Goal: Transaction & Acquisition: Purchase product/service

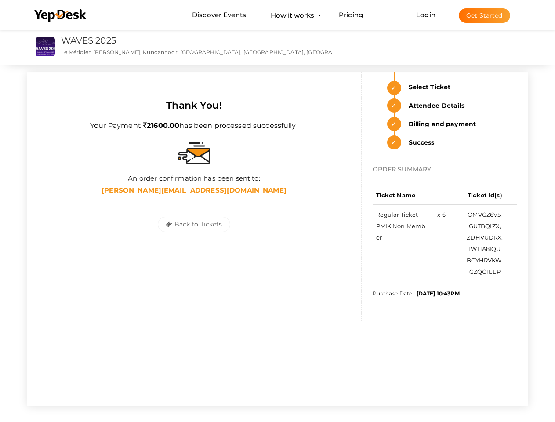
click at [277, 211] on div "Back to Tickets Save Tickets" at bounding box center [194, 224] width 312 height 55
click at [61, 16] on use at bounding box center [60, 15] width 52 height 13
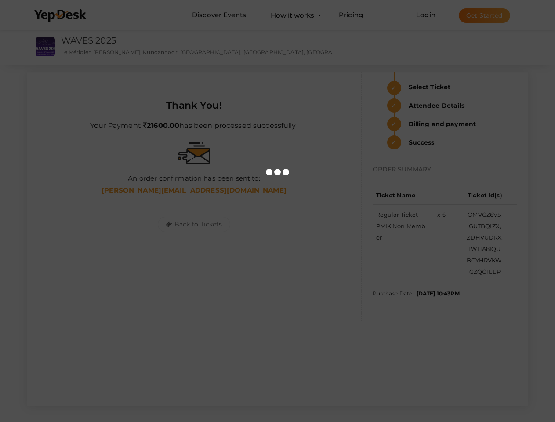
click at [426, 15] on link "Login" at bounding box center [425, 15] width 19 height 8
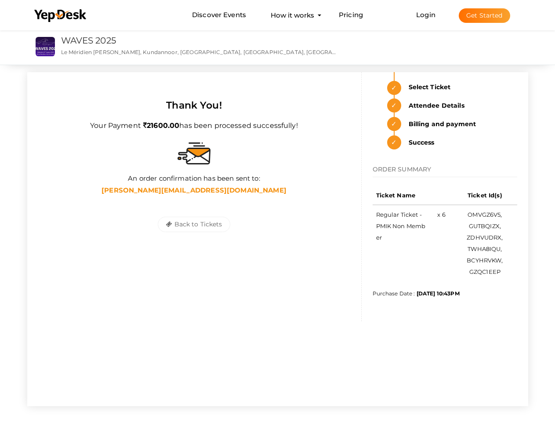
click at [484, 15] on button "Get Started" at bounding box center [484, 15] width 51 height 15
click at [194, 224] on button "Back to Tickets" at bounding box center [194, 224] width 72 height 15
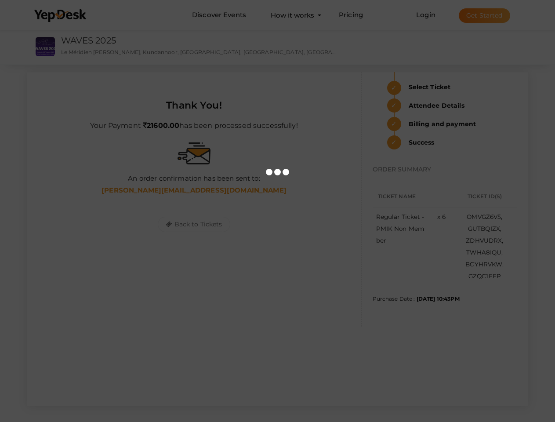
click at [89, 40] on link "WAVES 2025" at bounding box center [88, 40] width 55 height 11
